Goal: Register for event/course

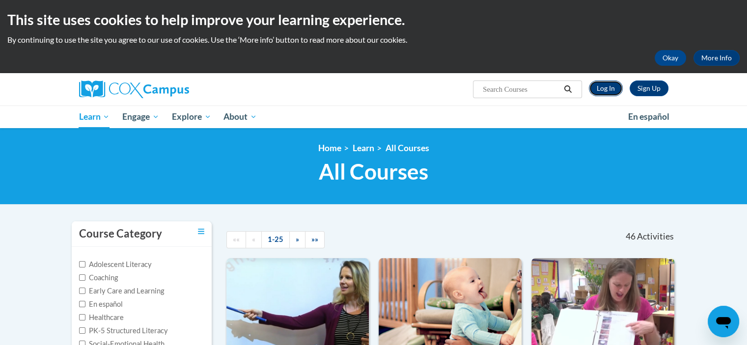
click at [609, 86] on link "Log In" at bounding box center [606, 89] width 34 height 16
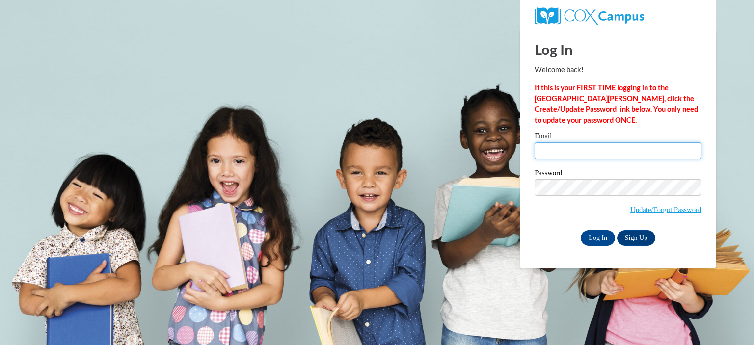
click at [558, 153] on input "Email" at bounding box center [618, 150] width 167 height 17
type input "anchadwick@valdosta.edu"
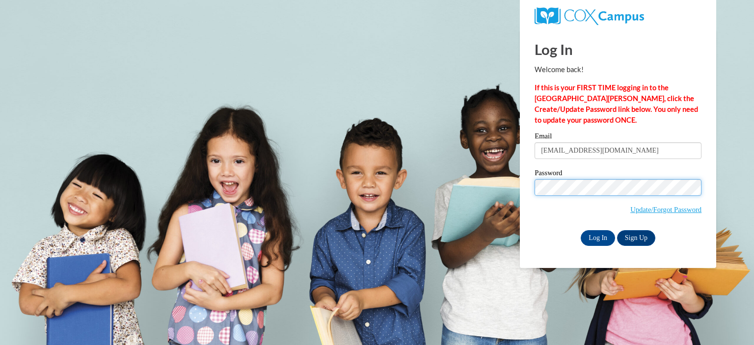
click at [581, 230] on input "Log In" at bounding box center [598, 238] width 34 height 16
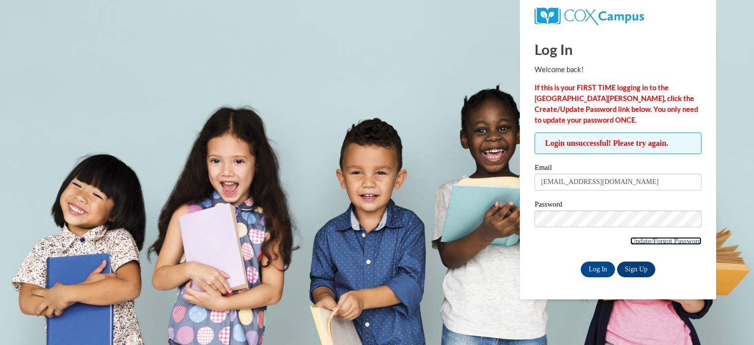
click at [644, 243] on link "Update/Forgot Password" at bounding box center [665, 241] width 71 height 8
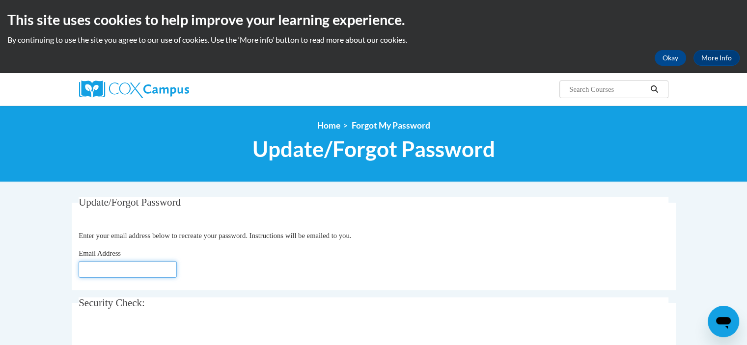
click at [149, 264] on input "Email Address" at bounding box center [128, 269] width 98 height 17
type input "[EMAIL_ADDRESS][DOMAIN_NAME]"
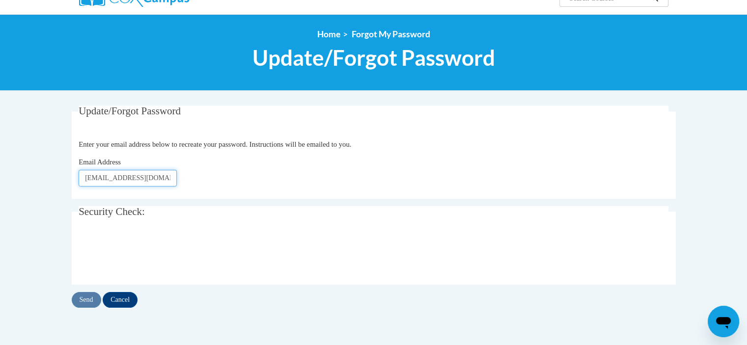
scroll to position [90, 0]
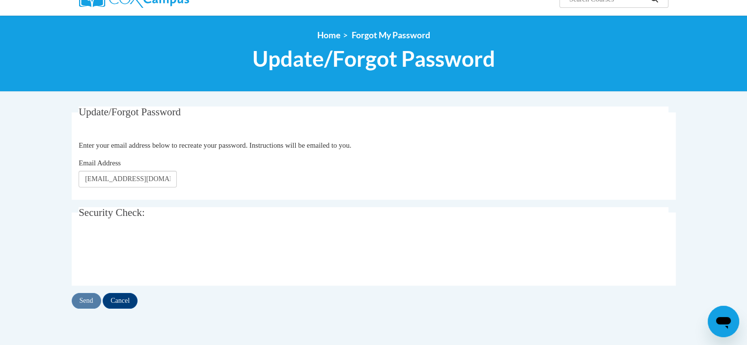
click at [88, 302] on div "Send Cancel" at bounding box center [374, 301] width 604 height 16
click at [91, 297] on input "Send" at bounding box center [86, 301] width 29 height 16
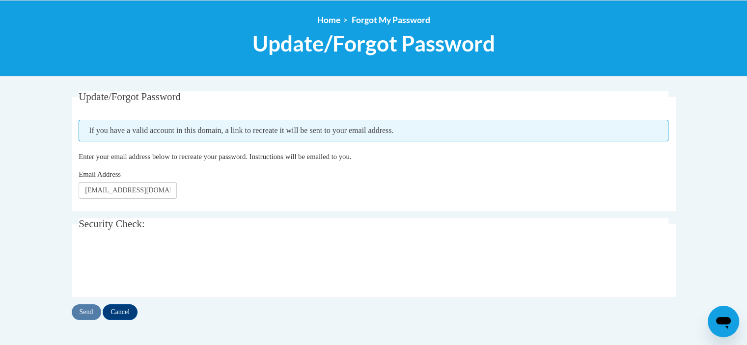
scroll to position [108, 0]
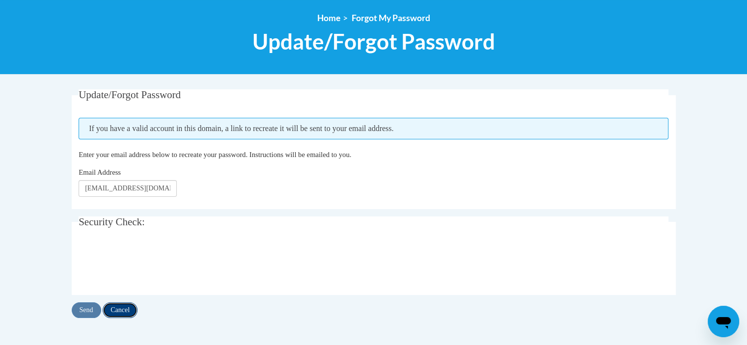
click at [137, 304] on input "Cancel" at bounding box center [120, 310] width 35 height 16
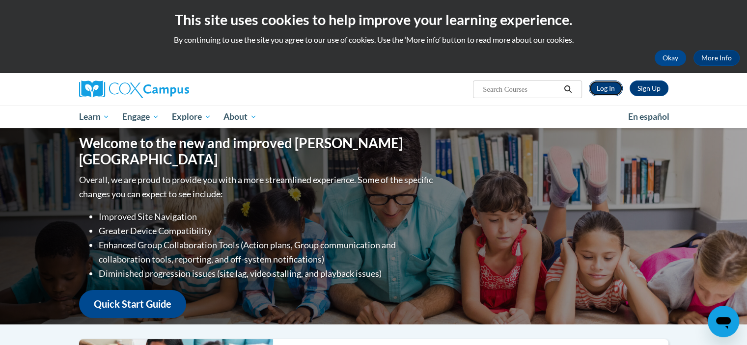
click at [613, 87] on link "Log In" at bounding box center [606, 89] width 34 height 16
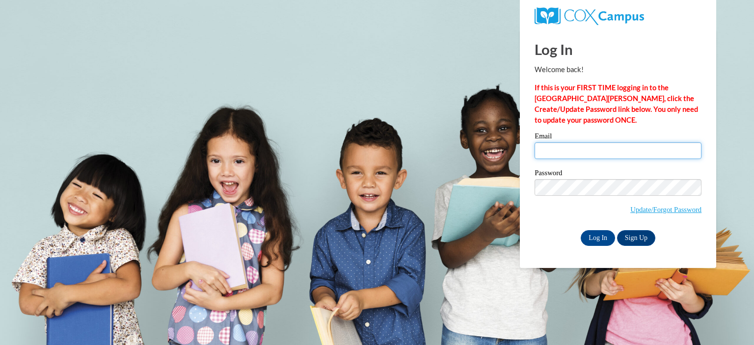
click at [602, 150] on input "Email" at bounding box center [618, 150] width 167 height 17
type input "[EMAIL_ADDRESS][DOMAIN_NAME]"
click at [541, 211] on span "Update/Forgot Password" at bounding box center [618, 199] width 167 height 41
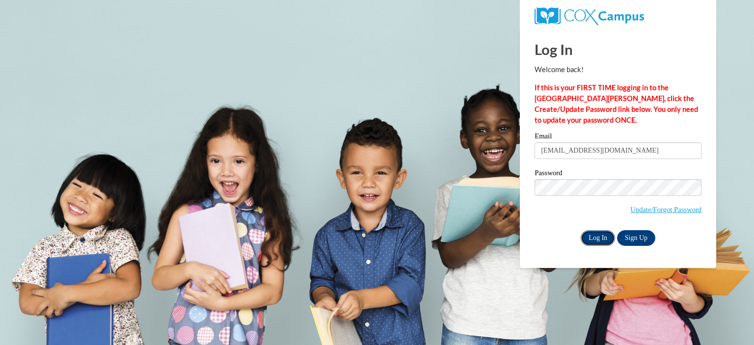
click at [597, 233] on input "Log In" at bounding box center [598, 238] width 34 height 16
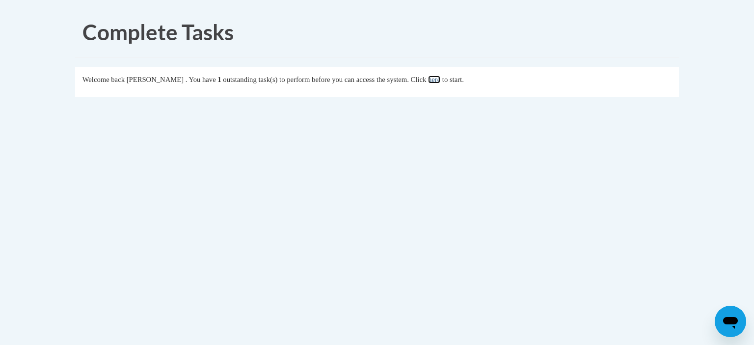
click at [440, 80] on link "here" at bounding box center [434, 80] width 12 height 8
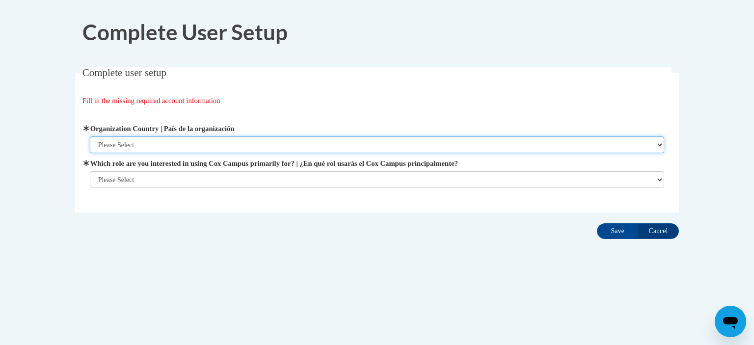
click at [171, 143] on select "Please Select United States | Estados Unidos Outside of the United States | Fue…" at bounding box center [377, 144] width 575 height 17
select select "ad49bcad-a171-4b2e-b99c-48b446064914"
click at [90, 136] on select "Please Select United States | Estados Unidos Outside of the United States | Fue…" at bounding box center [377, 144] width 575 height 17
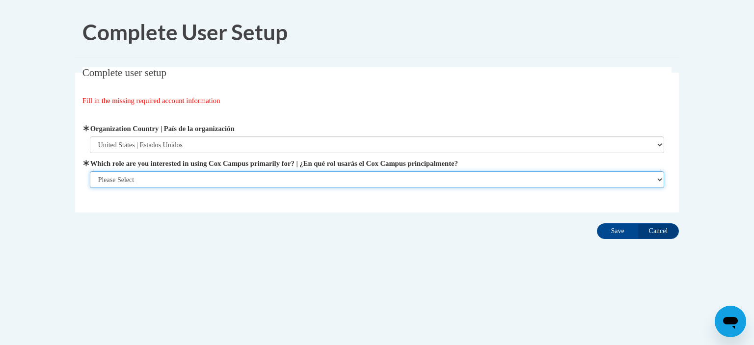
click at [189, 177] on select "Please Select College/University | Colegio/Universidad Community/Nonprofit Part…" at bounding box center [377, 179] width 575 height 17
select select "5a18ea06-2b54-4451-96f2-d152daf9eac5"
click at [90, 188] on select "Please Select College/University | Colegio/Universidad Community/Nonprofit Part…" at bounding box center [377, 179] width 575 height 17
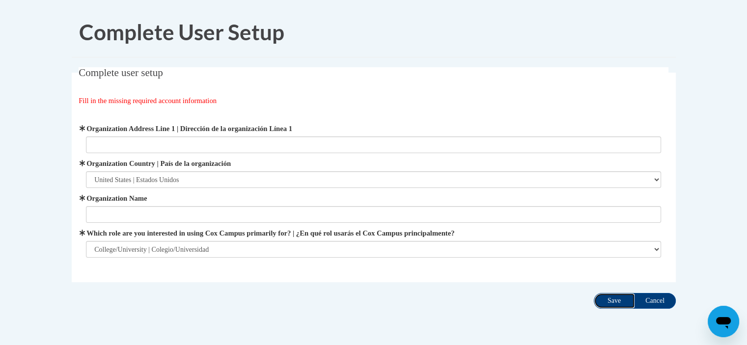
click at [612, 301] on input "Save" at bounding box center [614, 301] width 41 height 16
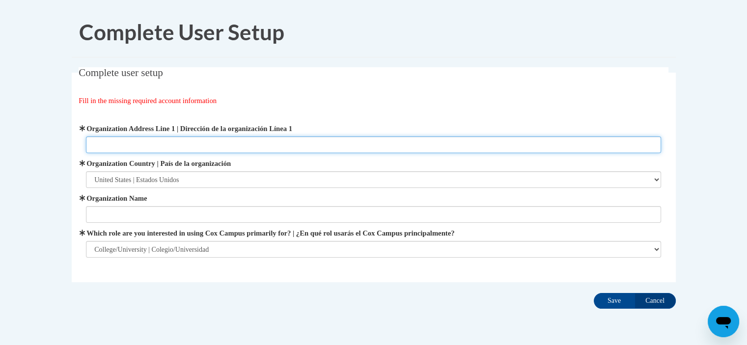
click at [328, 139] on input "Organization Address Line 1 | Dirección de la organización Línea 1" at bounding box center [373, 144] width 575 height 17
click at [118, 145] on input "1500 N patterson st" at bounding box center [373, 144] width 575 height 17
click at [148, 146] on input "1500 N Patterson st" at bounding box center [373, 144] width 575 height 17
type input "1500 N Patterson St"
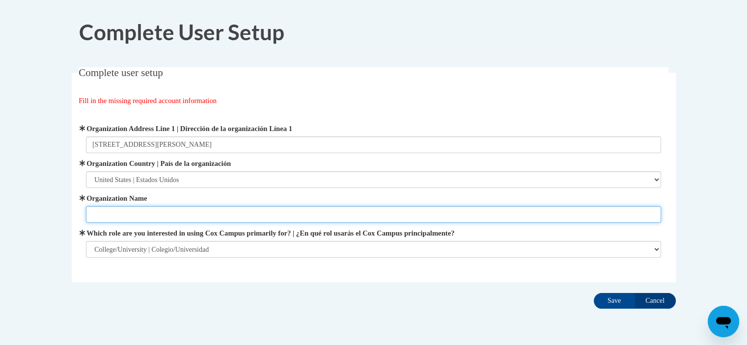
click at [163, 213] on input "Organization Name" at bounding box center [373, 214] width 575 height 17
type input "Valdosta State University"
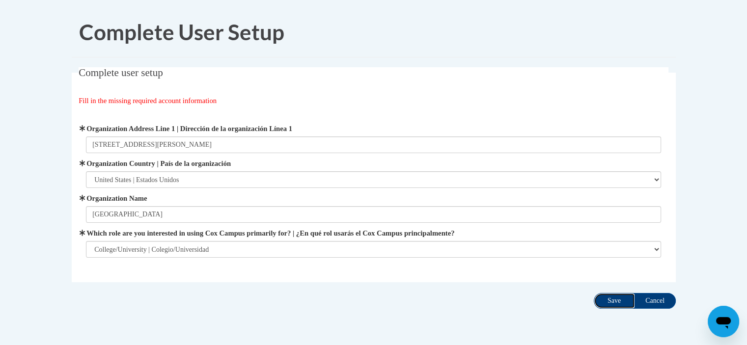
click at [600, 298] on input "Save" at bounding box center [614, 301] width 41 height 16
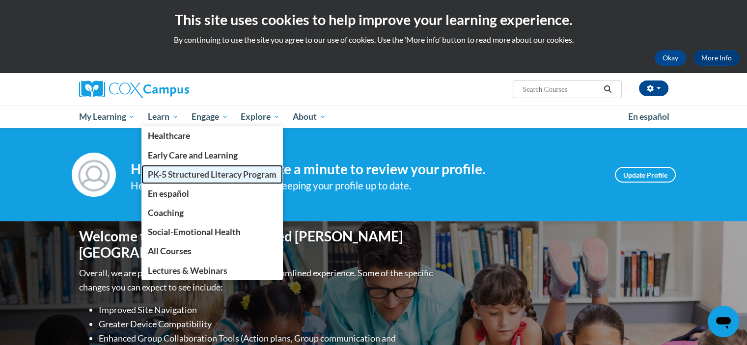
click at [199, 178] on span "PK-5 Structured Literacy Program" at bounding box center [212, 174] width 129 height 10
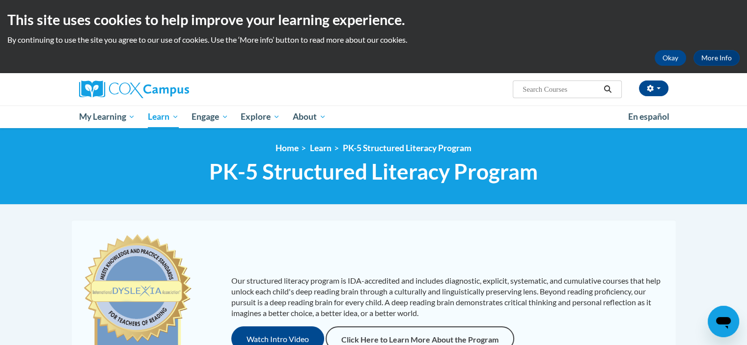
click at [558, 87] on input "Search..." at bounding box center [560, 89] width 79 height 12
type input "response to intervention"
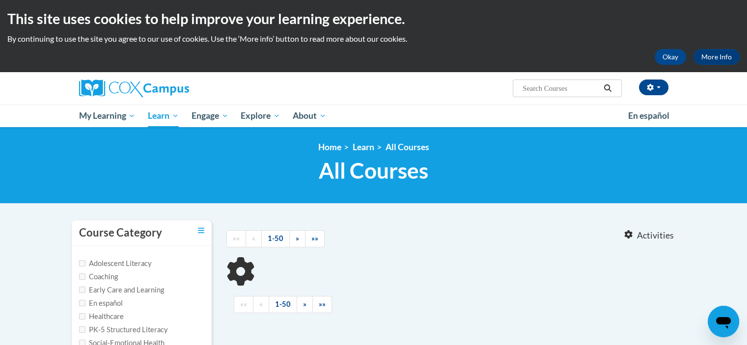
type input "response to intervention"
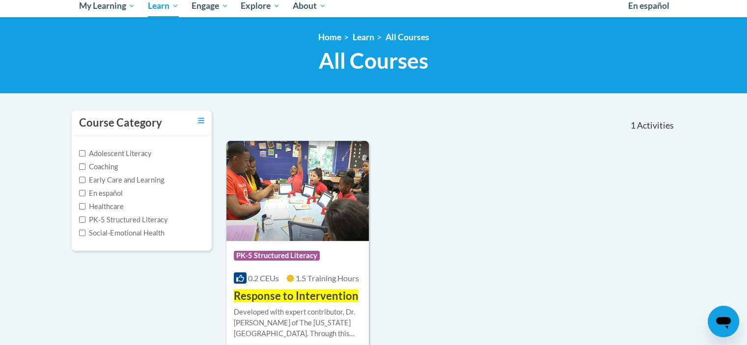
scroll to position [114, 0]
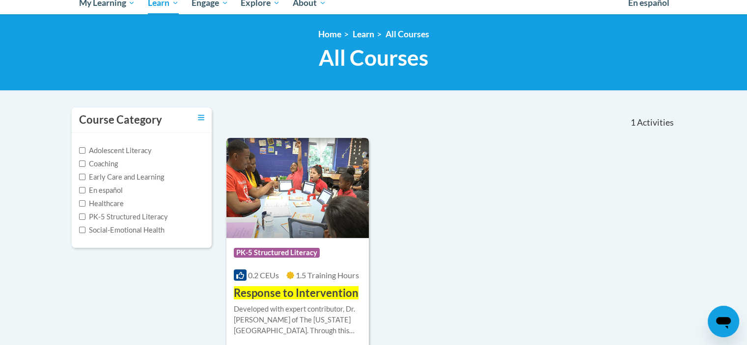
click at [344, 249] on div "Course Category: PK-5 Structured Literacy" at bounding box center [298, 254] width 128 height 22
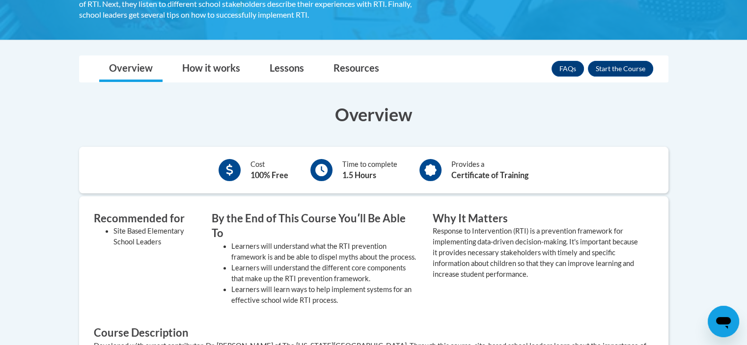
scroll to position [224, 0]
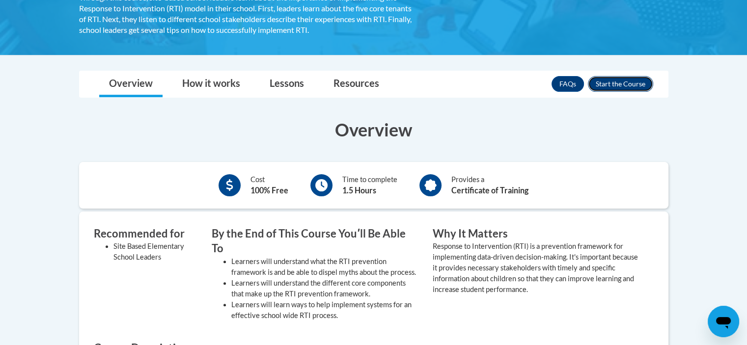
click at [619, 80] on button "Enroll" at bounding box center [620, 84] width 65 height 16
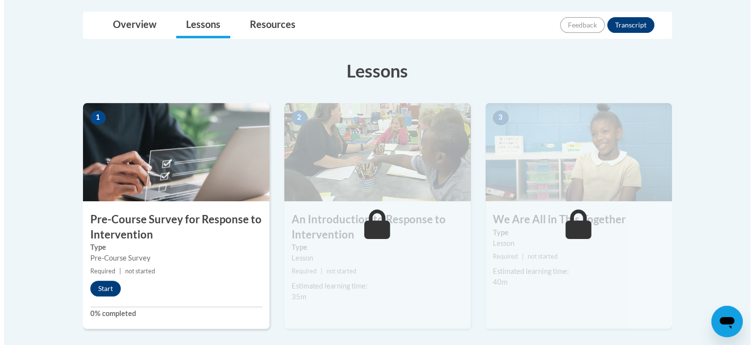
scroll to position [228, 0]
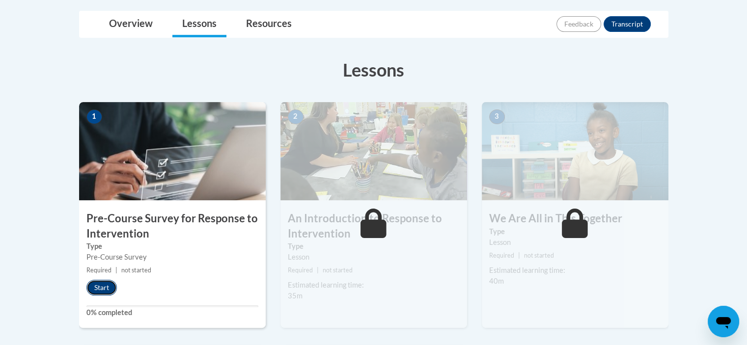
click at [106, 289] on button "Start" at bounding box center [101, 288] width 30 height 16
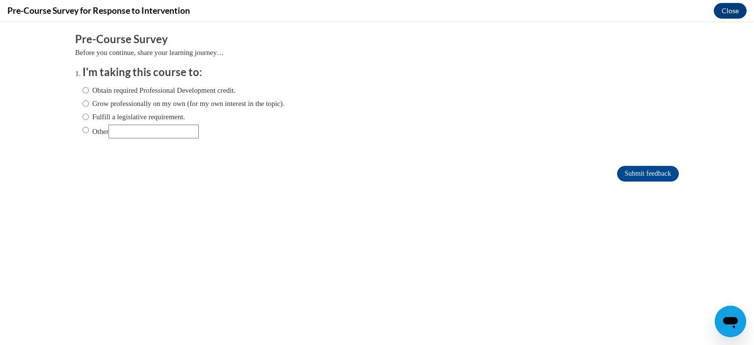
scroll to position [0, 0]
click at [155, 86] on label "Obtain required Professional Development credit." at bounding box center [158, 90] width 153 height 11
click at [89, 86] on input "Obtain required Professional Development credit." at bounding box center [85, 90] width 6 height 11
radio input "true"
click at [86, 87] on label "Obtain required Professional Development credit." at bounding box center [158, 90] width 153 height 11
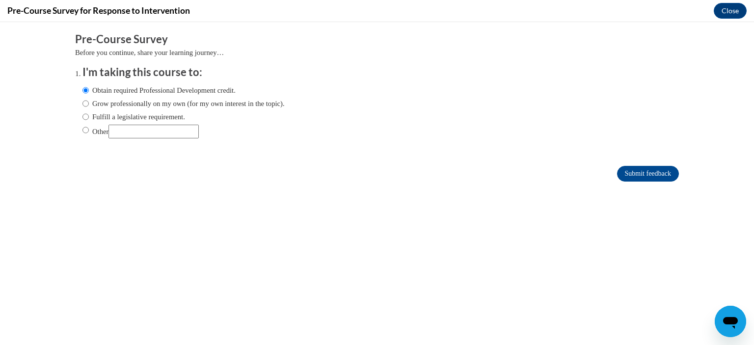
click at [86, 87] on input "Obtain required Professional Development credit." at bounding box center [85, 90] width 6 height 11
click at [88, 133] on label "Other" at bounding box center [140, 132] width 116 height 14
click at [88, 133] on input "Other" at bounding box center [85, 130] width 6 height 11
radio input "true"
click at [185, 88] on label "Obtain required Professional Development credit." at bounding box center [158, 90] width 153 height 11
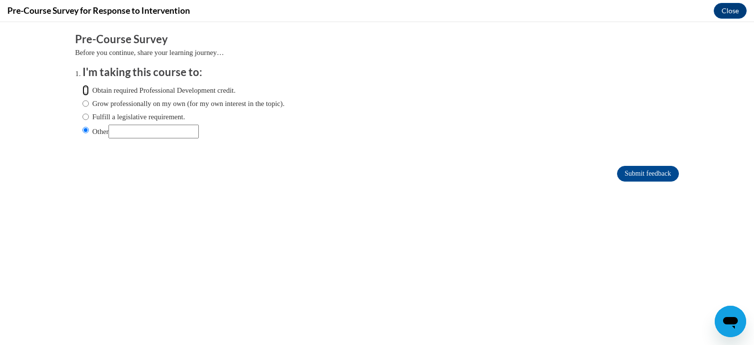
click at [89, 88] on input "Obtain required Professional Development credit." at bounding box center [85, 90] width 6 height 11
radio input "true"
click at [647, 178] on input "Submit feedback" at bounding box center [648, 174] width 62 height 16
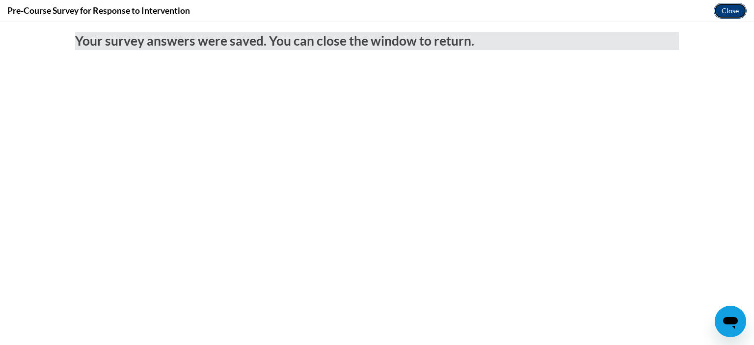
click at [728, 11] on button "Close" at bounding box center [730, 11] width 33 height 16
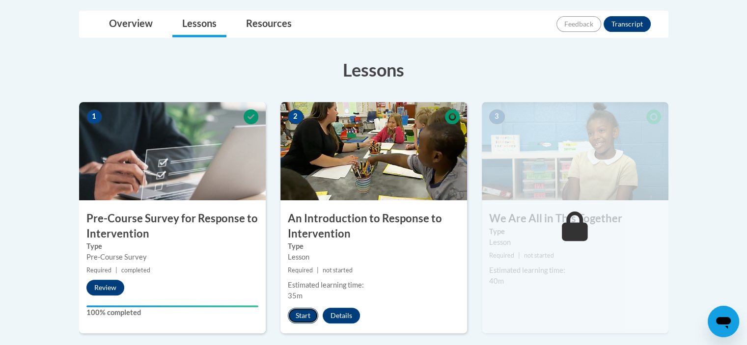
click at [302, 311] on button "Start" at bounding box center [303, 316] width 30 height 16
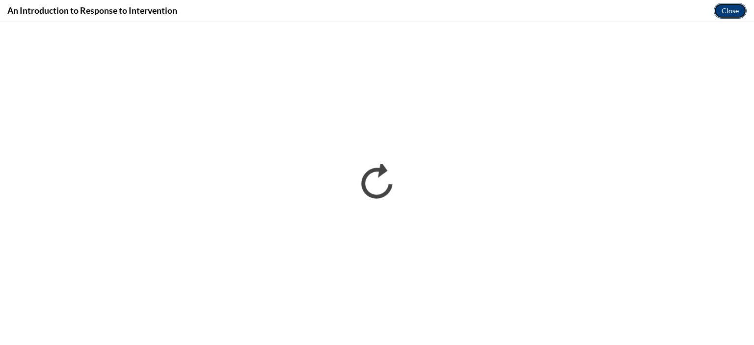
click at [732, 12] on button "Close" at bounding box center [730, 11] width 33 height 16
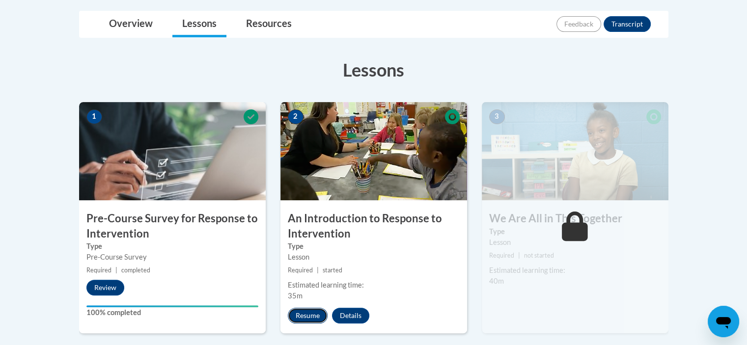
click at [302, 318] on button "Resume" at bounding box center [308, 316] width 40 height 16
